Goal: Task Accomplishment & Management: Manage account settings

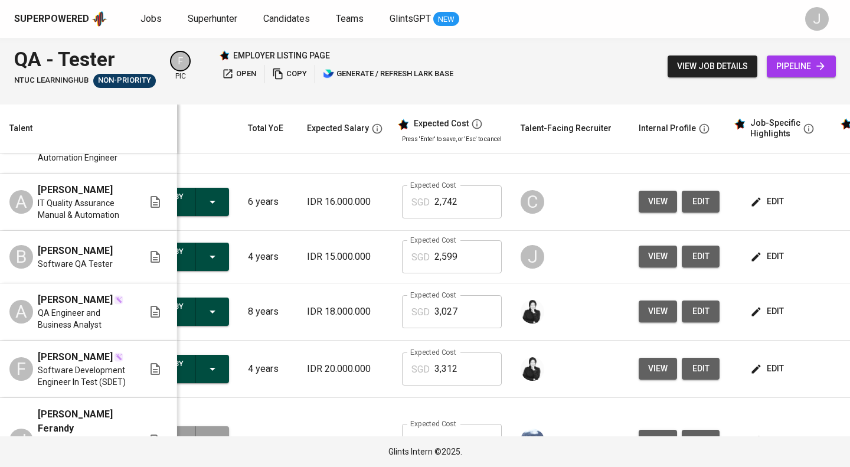
scroll to position [60, 69]
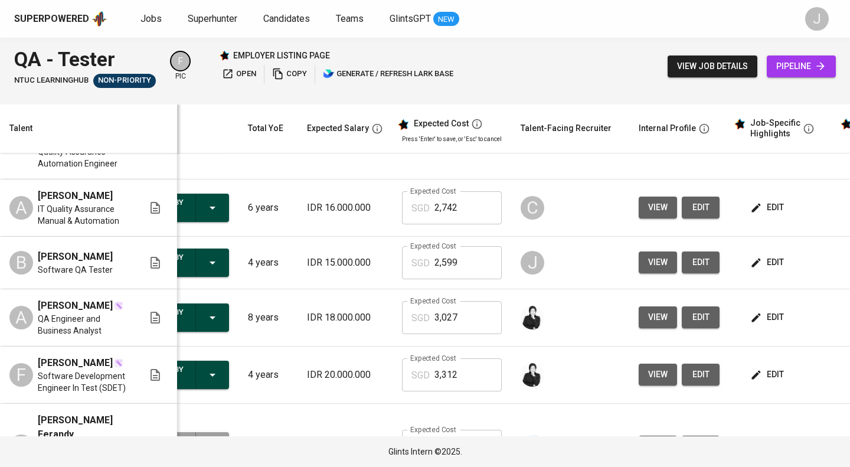
click at [770, 255] on span "edit" at bounding box center [768, 262] width 31 height 15
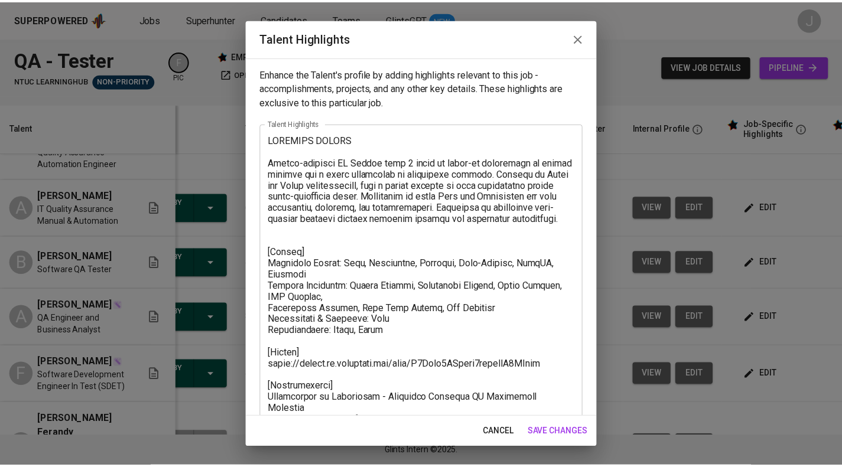
scroll to position [197, 0]
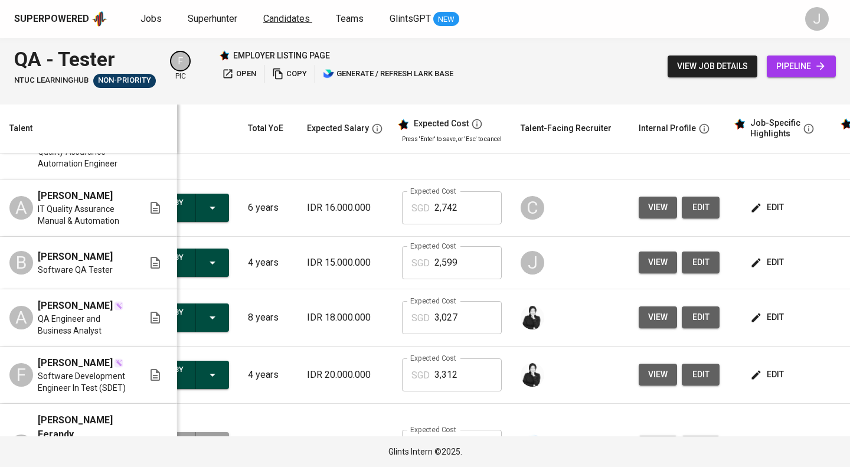
click at [291, 17] on span "Candidates" at bounding box center [286, 18] width 47 height 11
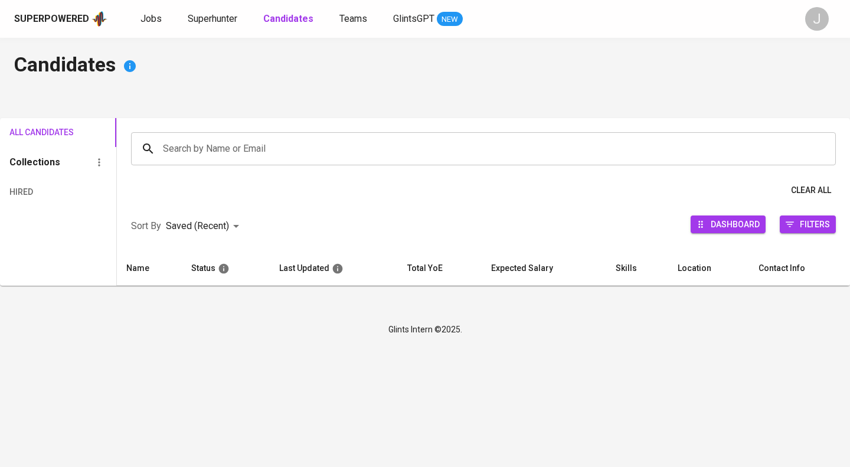
click at [273, 154] on input "Search by Name or Email" at bounding box center [486, 149] width 653 height 22
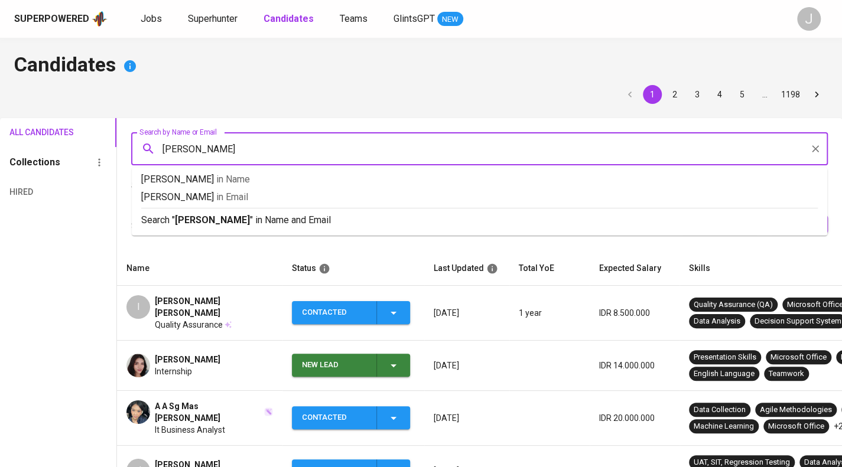
type input "[PERSON_NAME]"
click at [176, 357] on span "[PERSON_NAME]" at bounding box center [188, 360] width 66 height 12
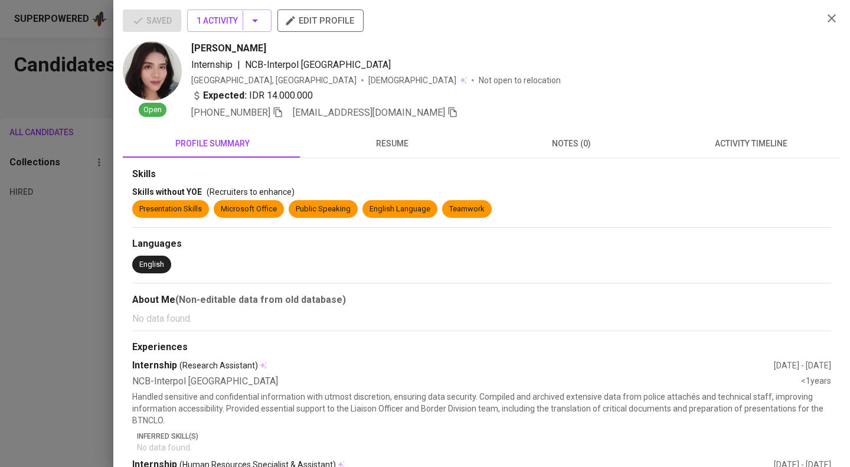
click at [449, 107] on icon "button" at bounding box center [453, 112] width 8 height 10
click at [48, 136] on div at bounding box center [425, 233] width 850 height 467
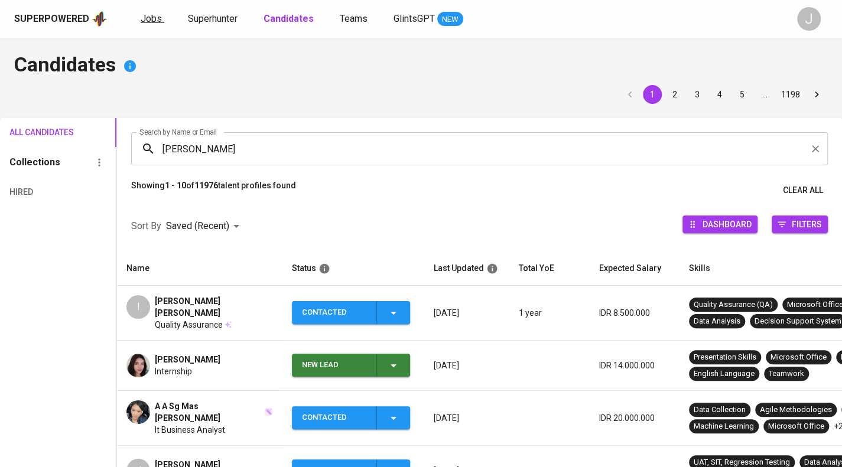
click at [149, 26] on link "Jobs" at bounding box center [153, 19] width 24 height 15
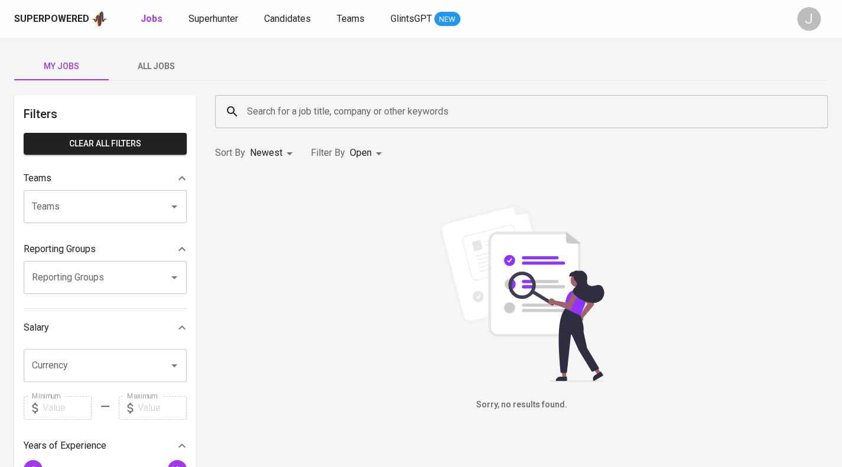
click at [155, 62] on span "All Jobs" at bounding box center [156, 66] width 80 height 15
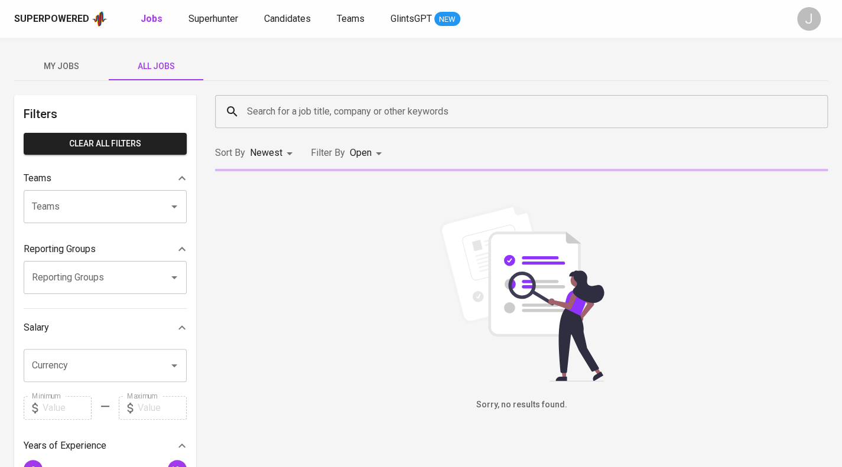
click at [93, 281] on input "Reporting Groups" at bounding box center [88, 277] width 119 height 22
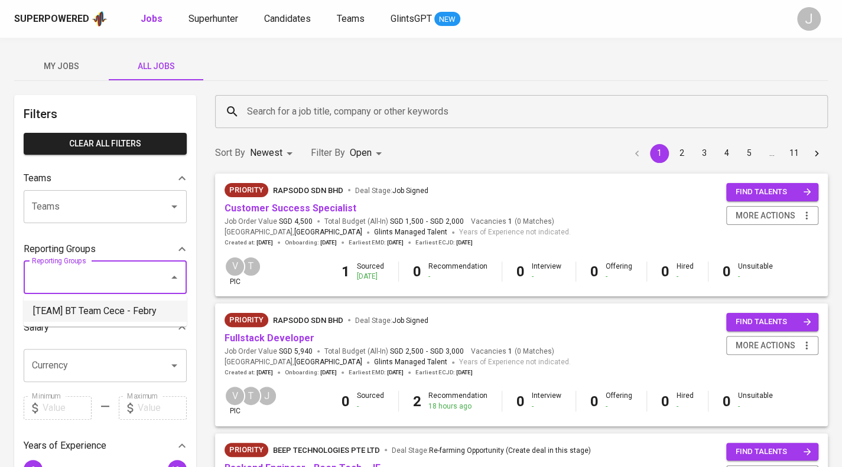
click at [103, 316] on li "[TEAM] BT Team Cece - Febry" at bounding box center [105, 311] width 163 height 21
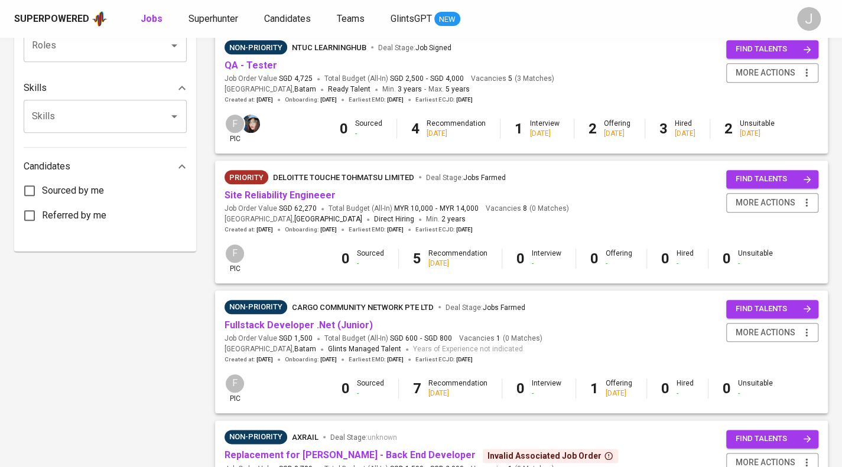
scroll to position [462, 0]
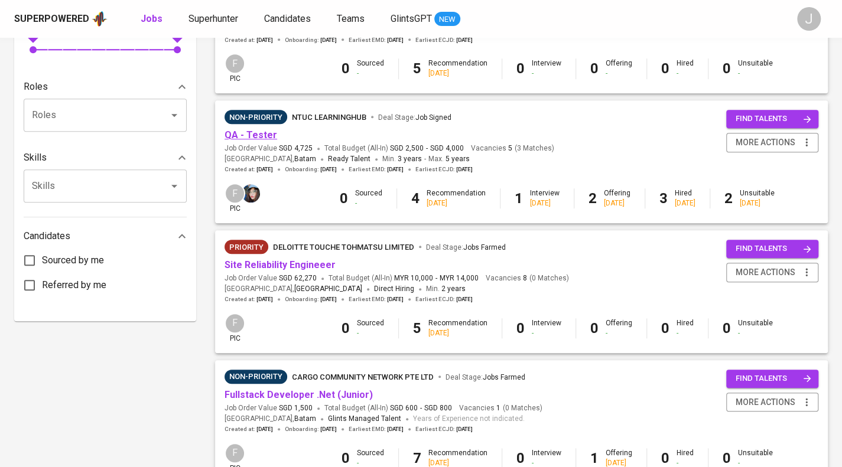
click at [250, 134] on link "QA - Tester" at bounding box center [250, 134] width 53 height 11
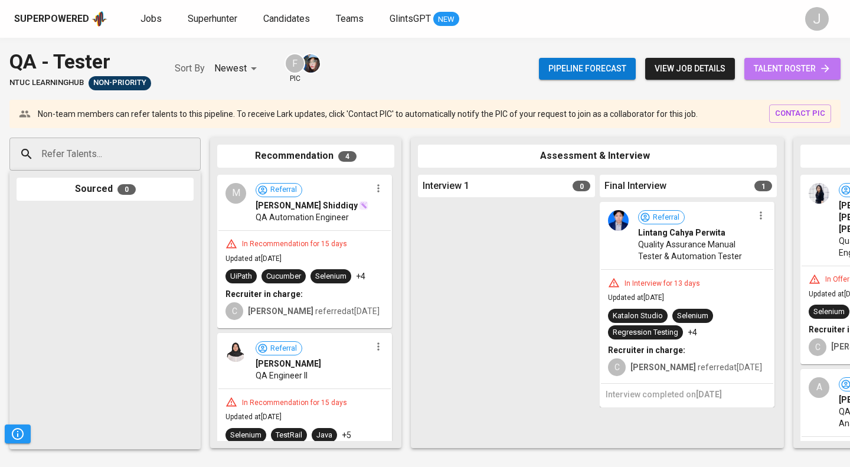
click at [805, 71] on span "talent roster" at bounding box center [792, 68] width 77 height 15
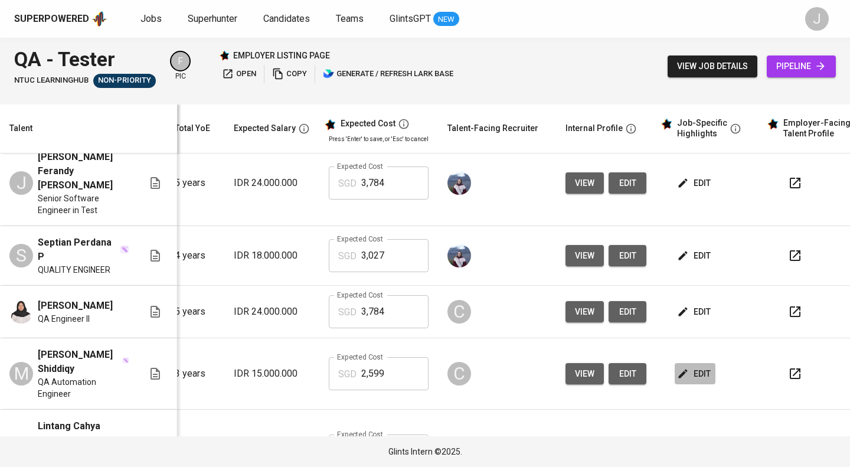
click at [705, 367] on span "edit" at bounding box center [695, 374] width 31 height 15
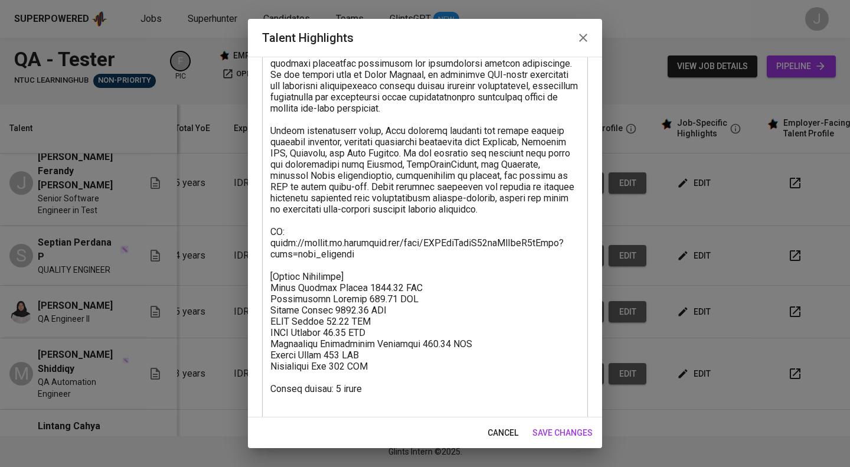
scroll to position [287, 0]
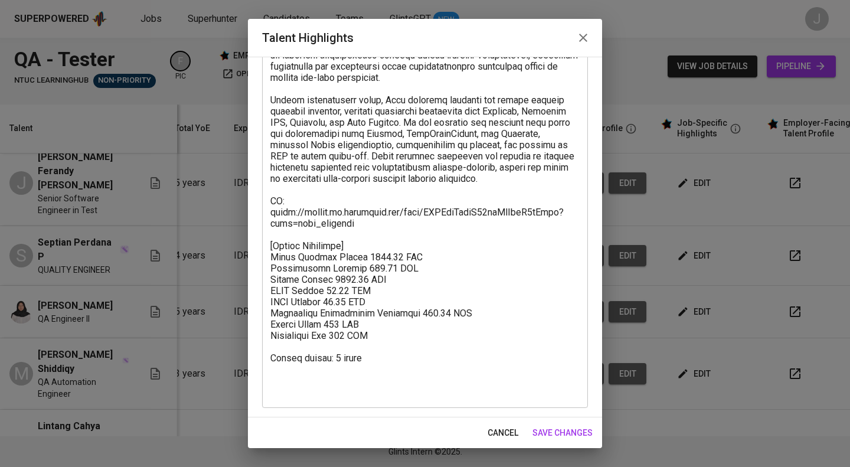
click at [582, 44] on icon "button" at bounding box center [583, 38] width 14 height 14
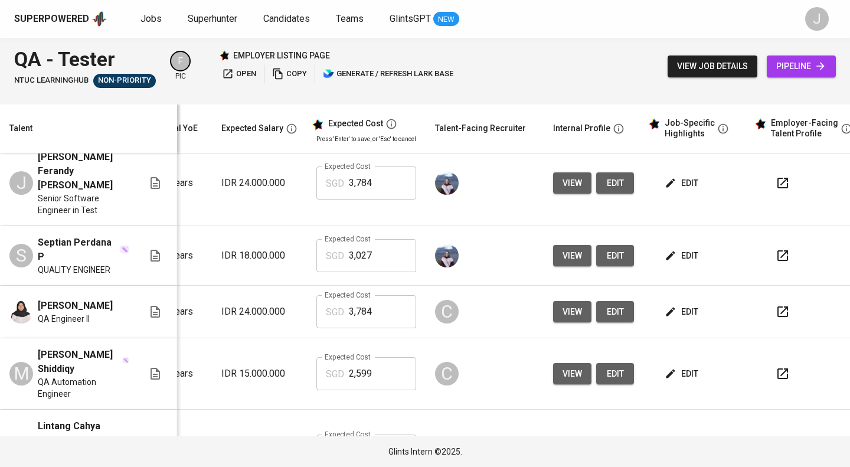
scroll to position [0, 161]
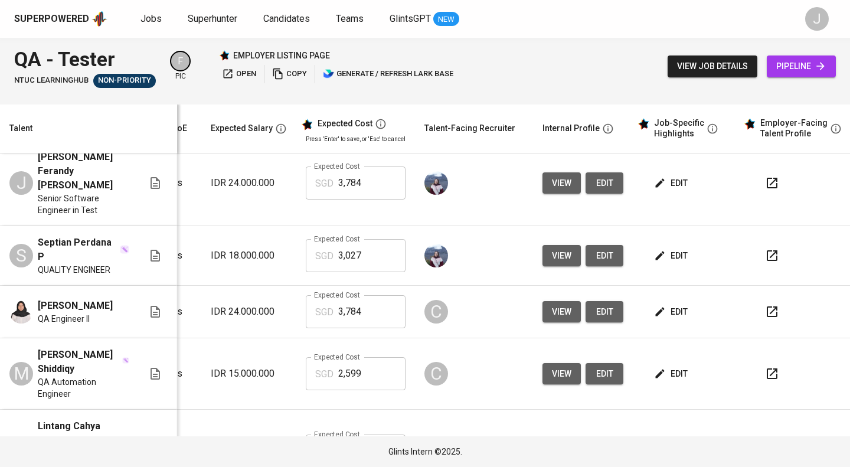
drag, startPoint x: 676, startPoint y: 311, endPoint x: 675, endPoint y: 319, distance: 8.9
click at [675, 338] on td "edit" at bounding box center [686, 373] width 106 height 71
click at [675, 367] on span "edit" at bounding box center [671, 374] width 31 height 15
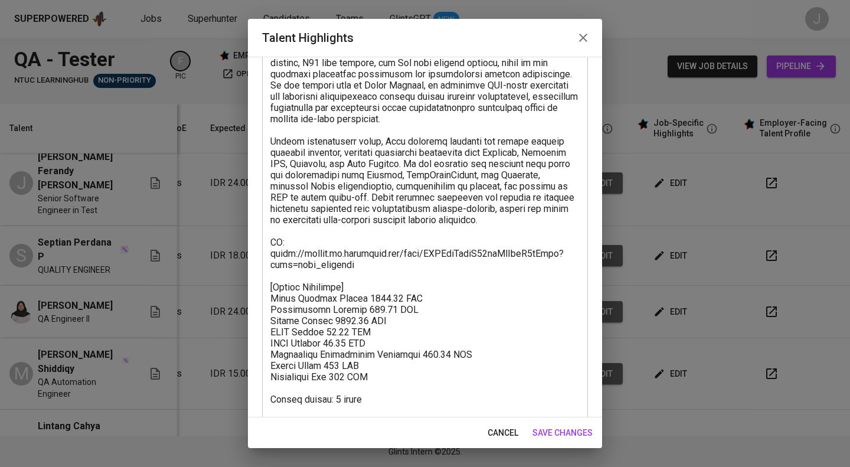
scroll to position [287, 0]
